Goal: Information Seeking & Learning: Find specific fact

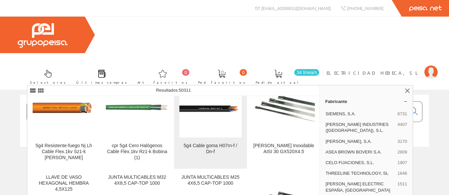
scroll to position [128, 0]
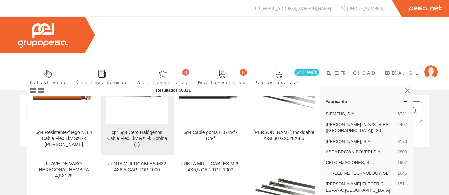
type input "5X4"
click at [131, 139] on div "cpr 5g4 Cero Halógenos Cable Flex.1kv Rz1-k Bobina (1)" at bounding box center [137, 139] width 62 height 18
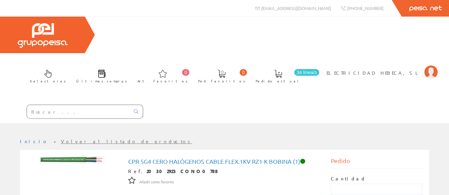
click at [90, 105] on div at bounding box center [85, 112] width 117 height 14
click at [84, 105] on input "text" at bounding box center [78, 111] width 103 height 13
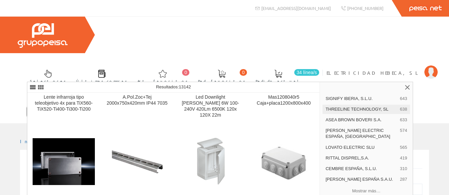
scroll to position [46, 0]
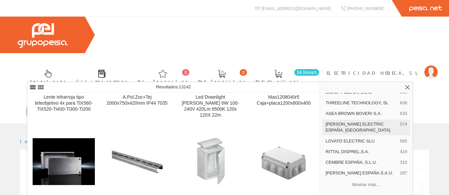
click at [344, 129] on span "[PERSON_NAME] ELECTRIC ESPAÑA, [GEOGRAPHIC_DATA]" at bounding box center [362, 128] width 72 height 12
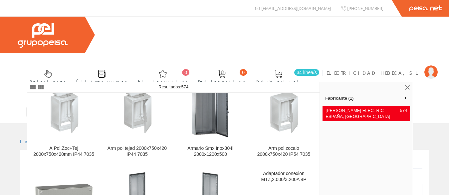
scroll to position [32, 0]
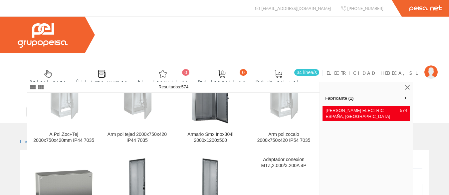
click at [30, 105] on input "4x20A" at bounding box center [78, 111] width 103 height 13
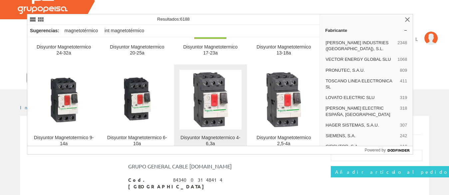
scroll to position [639, 0]
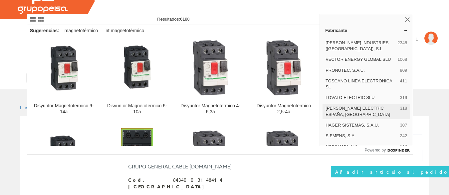
type input "MAGNETOTERMICO 4x20A"
click at [348, 117] on span "[PERSON_NAME] ELECTRIC ESPAÑA, [GEOGRAPHIC_DATA]" at bounding box center [362, 112] width 72 height 12
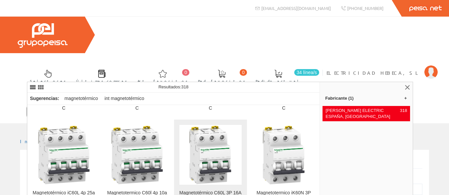
scroll to position [1758, 0]
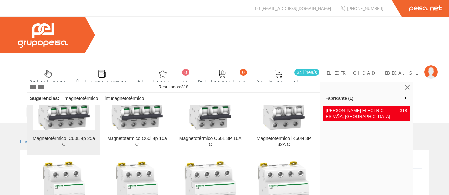
click at [68, 118] on img at bounding box center [64, 101] width 60 height 60
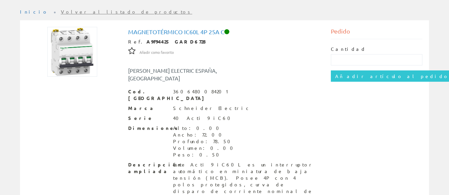
scroll to position [113, 0]
